Goal: Task Accomplishment & Management: Contribute content

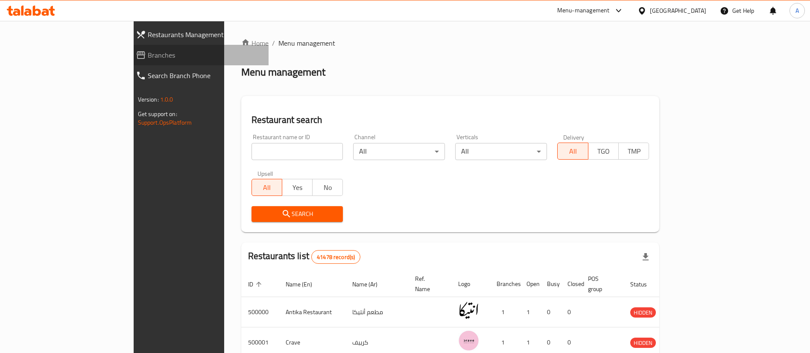
click at [148, 53] on span "Branches" at bounding box center [205, 55] width 114 height 10
click at [129, 47] on link "Branches" at bounding box center [199, 55] width 140 height 20
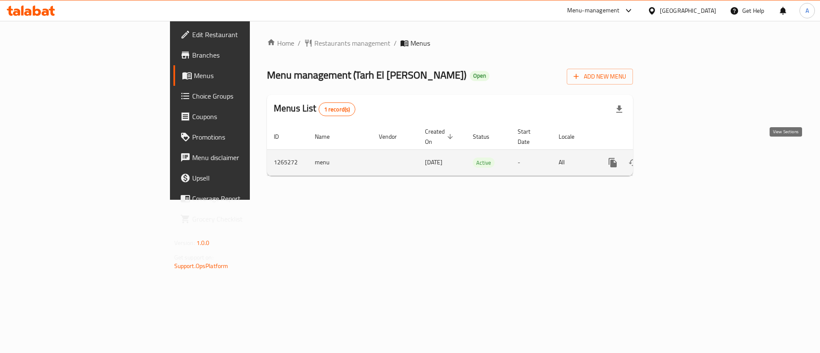
click at [678, 159] on icon "enhanced table" at bounding box center [674, 163] width 8 height 8
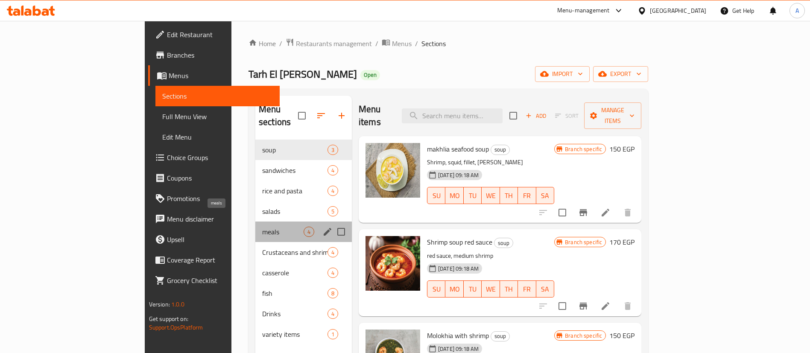
click at [262, 227] on span "meals" at bounding box center [282, 232] width 41 height 10
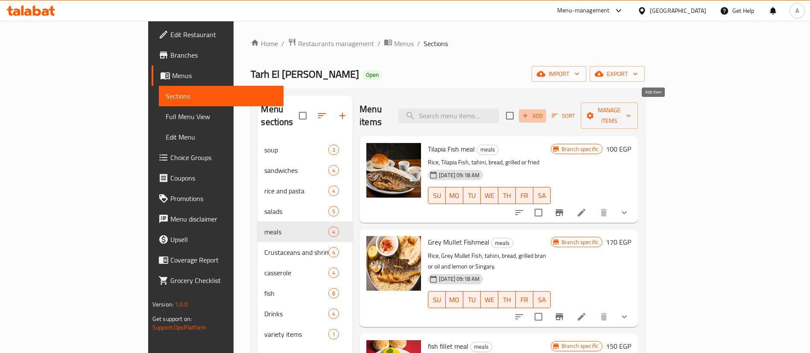
click at [544, 111] on span "Add" at bounding box center [532, 116] width 23 height 10
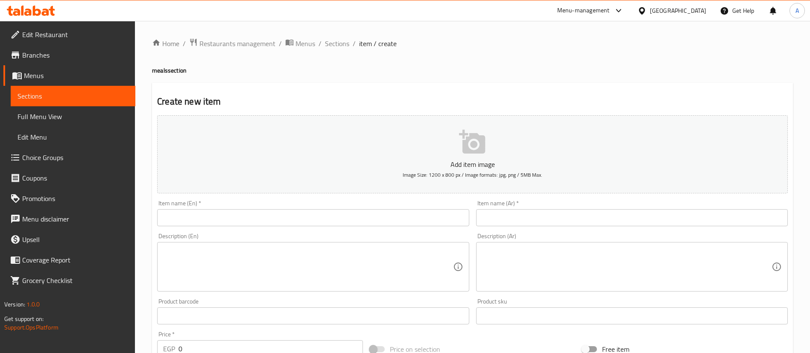
click at [570, 218] on input "text" at bounding box center [632, 217] width 312 height 17
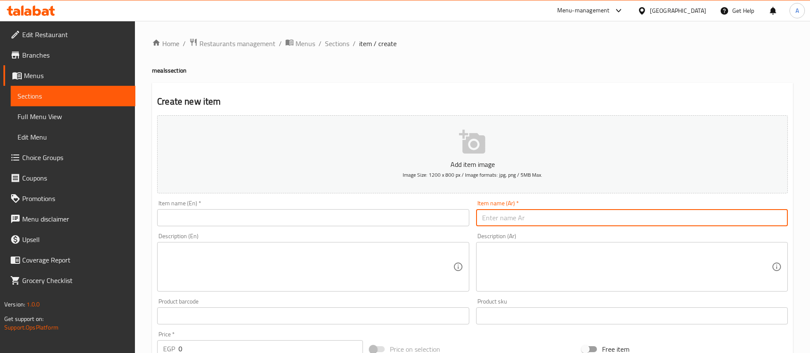
paste input "وجبه البلطي الفاخر"
type input "وجبه البلطي الفاخر"
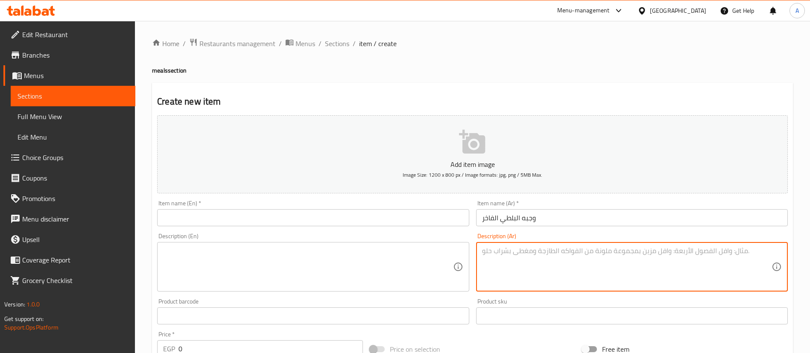
click at [515, 260] on textarea at bounding box center [626, 267] width 289 height 41
paste textarea "سمكه بلطي مقلي او مشوي+ارز +طحينه +١قطعه فليه مشوي + ١قطع فليه مقلي +١كابوريه م…"
type textarea "سمكه بلطي مقلي او مشوي+ارز +طحينه +١قطعه فليه مشوي + ١قطع فليه مقلي +١كابوريه م…"
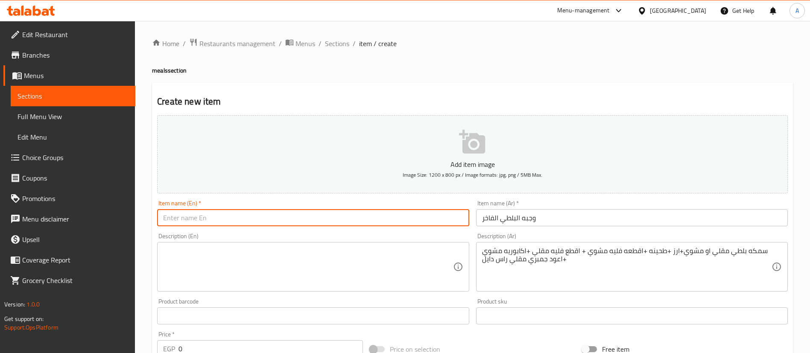
click at [205, 222] on input "text" at bounding box center [313, 217] width 312 height 17
paste input "Luxury Tilapia Meal"
type input "Luxury Tilapia Meal"
click at [223, 259] on textarea at bounding box center [307, 267] width 289 height 41
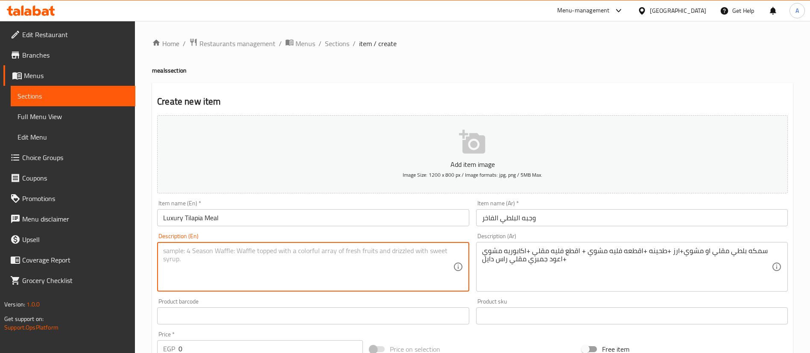
paste textarea "Fried or grilled tilapia Rice Tahini Grilled fillet piece Fried fillet piece Gr…"
click at [163, 257] on textarea "Fried or grilled tilapia Rice Tahini Grilled fillet piece Fried fillet piece Gr…" at bounding box center [307, 267] width 289 height 41
click at [164, 257] on textarea "Fried or grilled tilapia Rice Tahini, grilled fillet piece Fried fillet piece G…" at bounding box center [307, 267] width 289 height 41
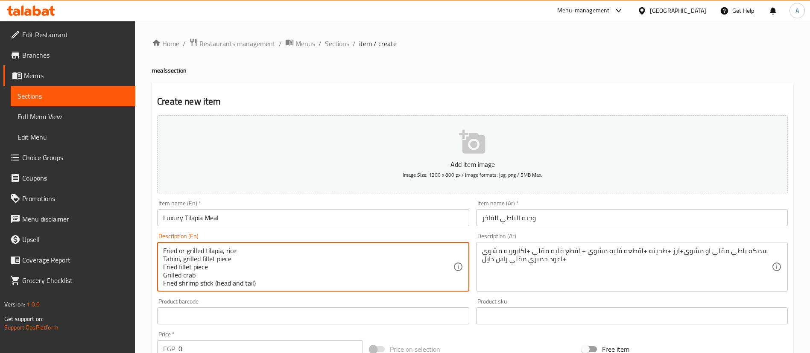
click at [167, 260] on textarea "Fried or grilled tilapia, rice Tahini, grilled fillet piece Fried fillet piece …" at bounding box center [307, 267] width 289 height 41
click at [166, 257] on textarea "Fried or grilled tilapia, rice Tahini, grilled fillet piece Fried fillet piece …" at bounding box center [307, 267] width 289 height 41
click at [164, 260] on textarea "Fried or grilled tilapia, rice, tahini, grilled fillet piece Fried fillet piece…" at bounding box center [307, 267] width 289 height 41
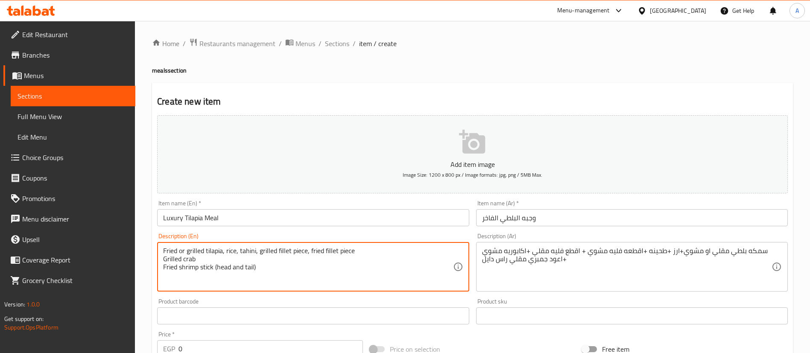
click at [166, 257] on textarea "Fried or grilled tilapia, rice, tahini, grilled fillet piece, fried fillet piec…" at bounding box center [307, 267] width 289 height 41
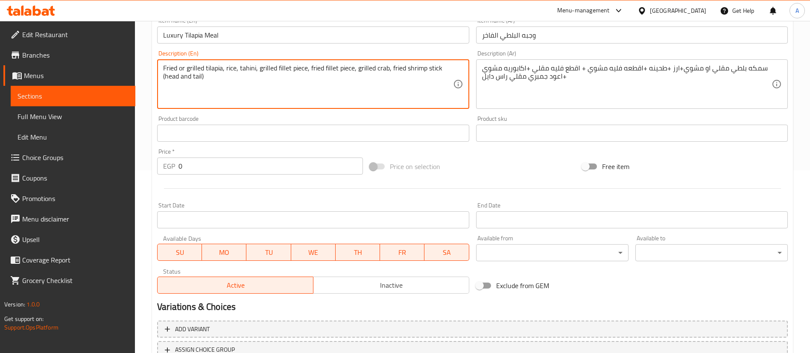
scroll to position [183, 0]
type textarea "Fried or grilled tilapia, rice, tahini, grilled fillet piece, fried fillet piec…"
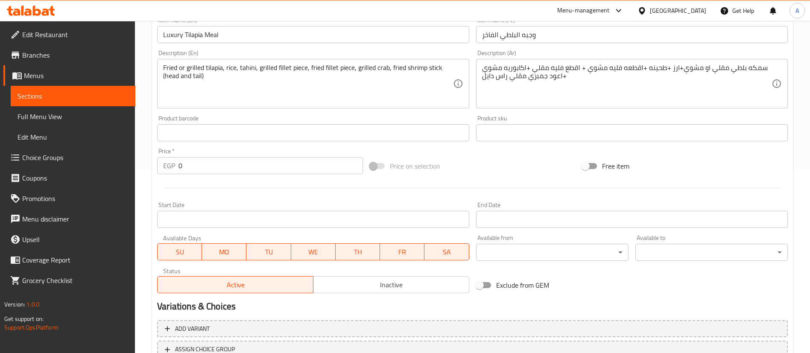
click at [520, 168] on div "Price on selection" at bounding box center [472, 166] width 213 height 23
click at [266, 164] on input "0" at bounding box center [270, 165] width 184 height 17
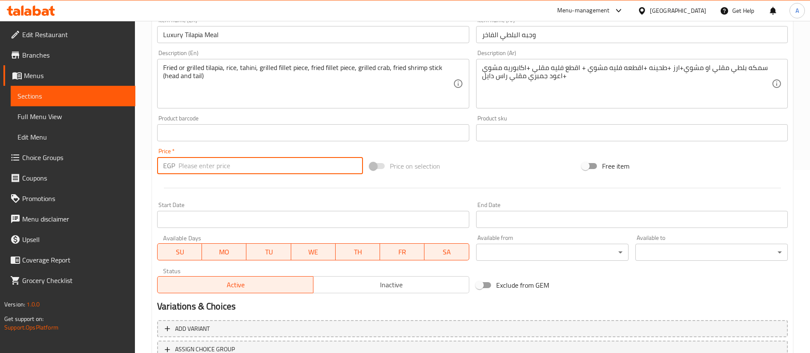
paste input "320"
type input "320"
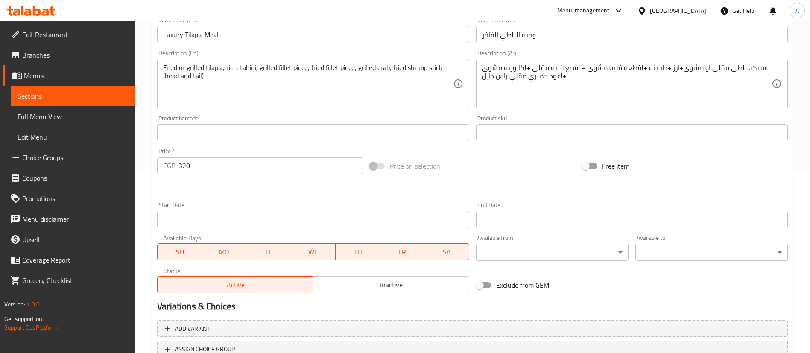
click at [254, 200] on div "Start Date Start Date" at bounding box center [313, 215] width 319 height 33
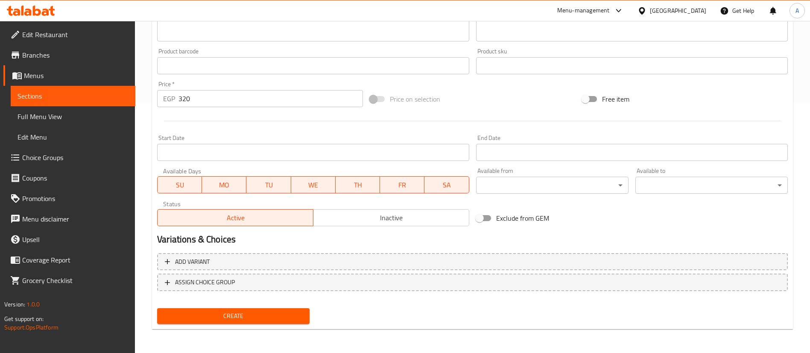
scroll to position [249, 0]
click at [215, 318] on span "Create" at bounding box center [233, 317] width 139 height 11
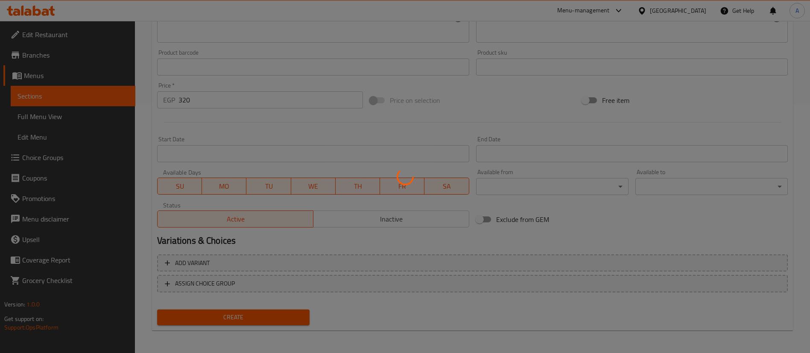
type input "0"
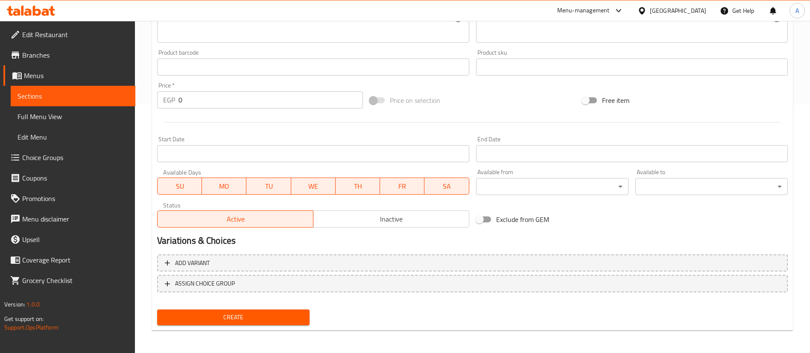
scroll to position [0, 0]
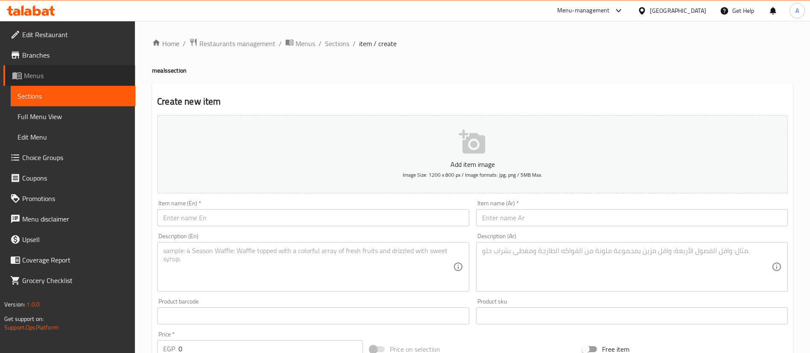
click at [61, 72] on span "Menus" at bounding box center [76, 75] width 105 height 10
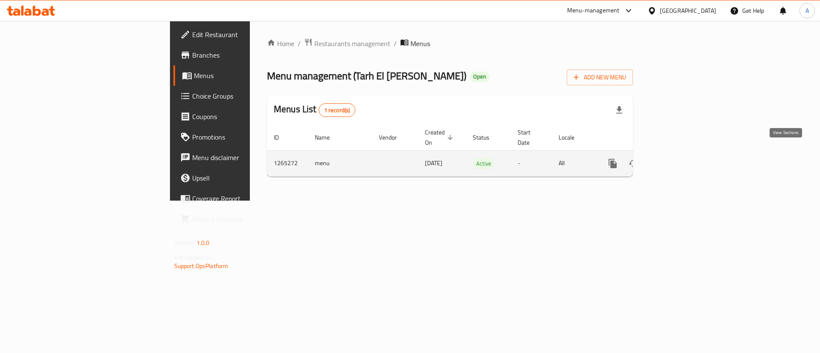
click at [684, 159] on link "enhanced table" at bounding box center [674, 163] width 20 height 20
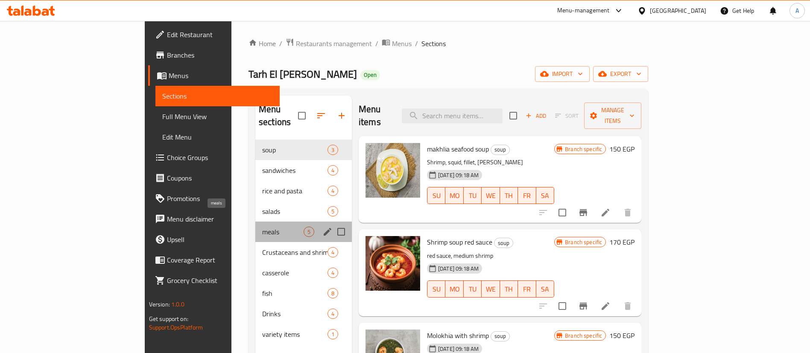
click at [262, 227] on span "meals" at bounding box center [282, 232] width 41 height 10
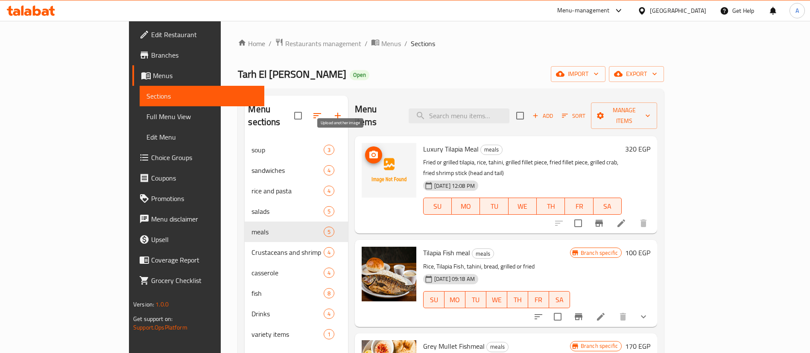
click at [365, 150] on span "upload picture" at bounding box center [373, 155] width 17 height 10
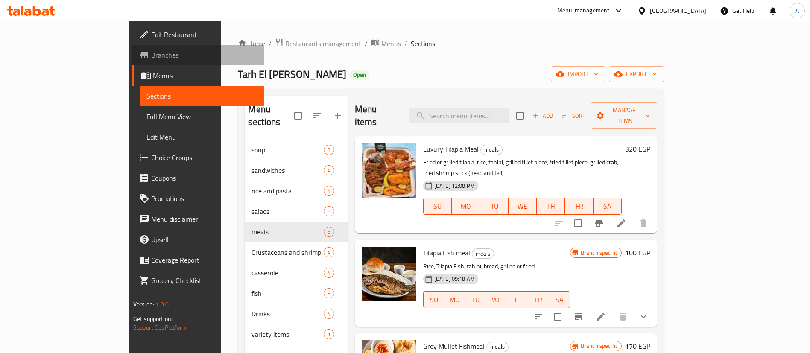
click at [151, 56] on span "Branches" at bounding box center [204, 55] width 106 height 10
